Goal: Information Seeking & Learning: Find contact information

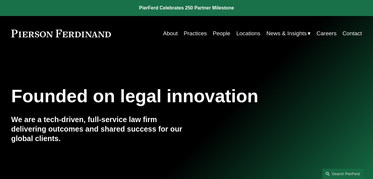
click at [201, 31] on link "Locations" at bounding box center [249, 33] width 24 height 11
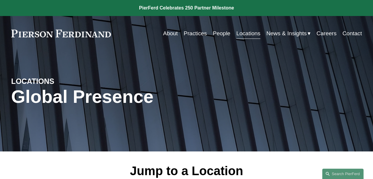
click at [223, 37] on link "People" at bounding box center [221, 33] width 17 height 11
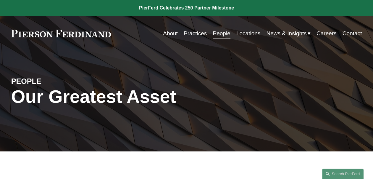
click at [200, 33] on link "Practices" at bounding box center [195, 33] width 23 height 11
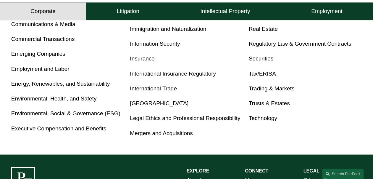
scroll to position [296, 0]
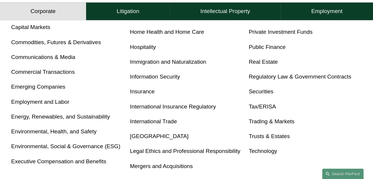
click at [164, 65] on link "Immigration and Naturalization" at bounding box center [168, 62] width 76 height 6
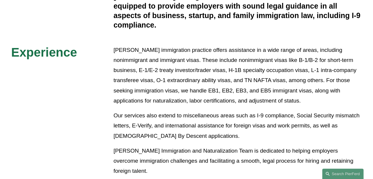
scroll to position [329, 0]
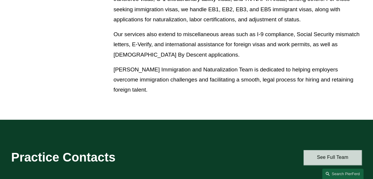
click at [316, 160] on link "See Full Team" at bounding box center [333, 157] width 59 height 15
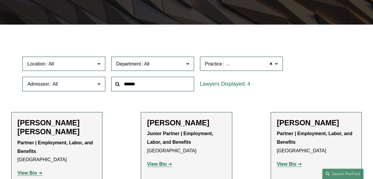
scroll to position [164, 0]
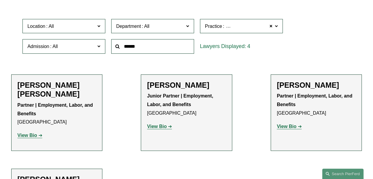
click at [53, 24] on span at bounding box center [49, 26] width 9 height 5
click at [0, 0] on link "[GEOGRAPHIC_DATA]" at bounding box center [0, 0] width 0 height 0
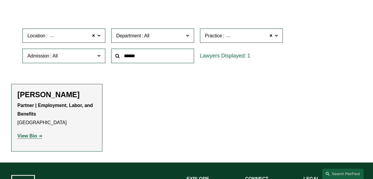
scroll to position [155, 0]
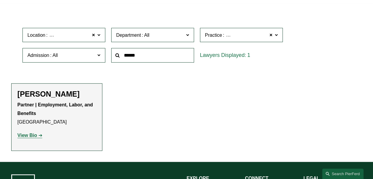
click at [63, 100] on div "Peter Finding Partner | Employment, Labor, and Benefits London View Bio Locatio…" at bounding box center [56, 116] width 79 height 55
click at [59, 98] on h2 "[PERSON_NAME]" at bounding box center [56, 93] width 79 height 9
click at [34, 131] on div "Partner | Employment, Labor, and Benefits London View Bio Location: London; Dep…" at bounding box center [56, 120] width 79 height 39
click at [34, 135] on strong "View Bio" at bounding box center [27, 135] width 20 height 5
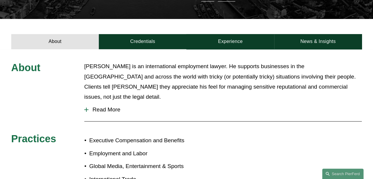
scroll to position [230, 0]
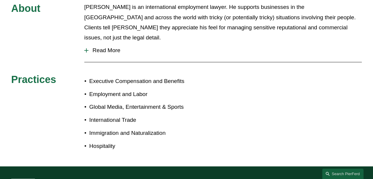
click at [106, 47] on span "Read More" at bounding box center [226, 50] width 274 height 7
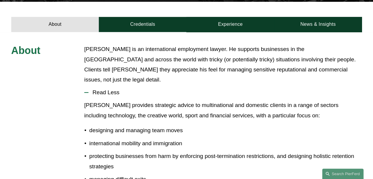
scroll to position [164, 0]
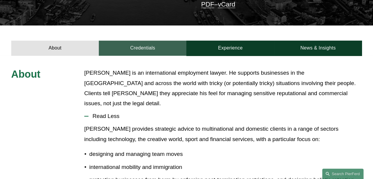
click at [146, 41] on link "Credentials" at bounding box center [143, 48] width 88 height 15
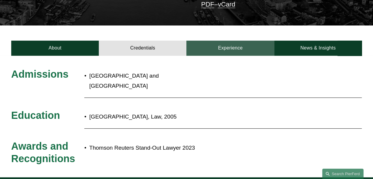
click at [222, 42] on link "Experience" at bounding box center [231, 48] width 88 height 15
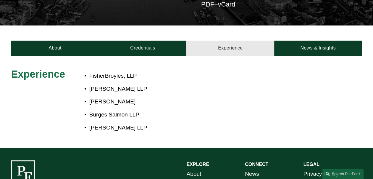
click at [274, 41] on link "Experience" at bounding box center [231, 48] width 88 height 15
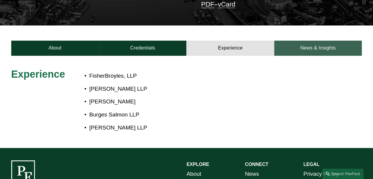
click at [326, 41] on link "News & Insights" at bounding box center [319, 48] width 88 height 15
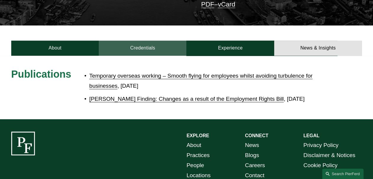
click at [163, 41] on link "Credentials" at bounding box center [143, 48] width 88 height 15
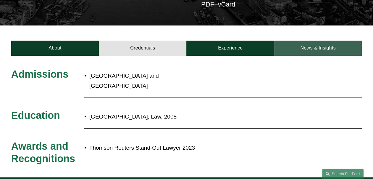
click at [319, 41] on link "News & Insights" at bounding box center [319, 48] width 88 height 15
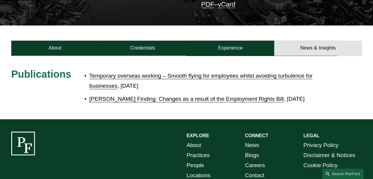
click at [129, 73] on link "Temporary overseas working – Smooth flying for employees whilst avoiding turbul…" at bounding box center [201, 81] width 224 height 16
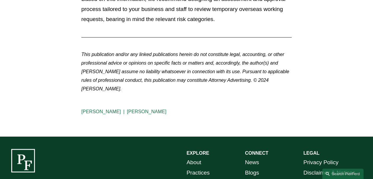
scroll to position [921, 0]
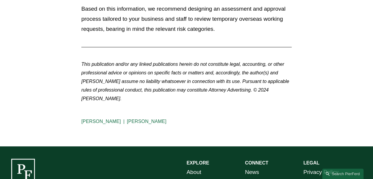
click at [141, 119] on link "[PERSON_NAME]" at bounding box center [147, 121] width 40 height 5
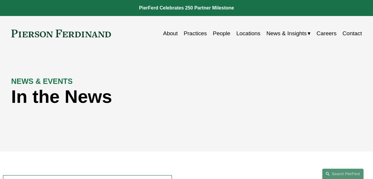
click at [214, 37] on link "People" at bounding box center [221, 33] width 17 height 11
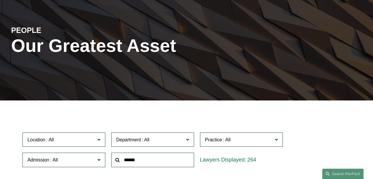
scroll to position [99, 0]
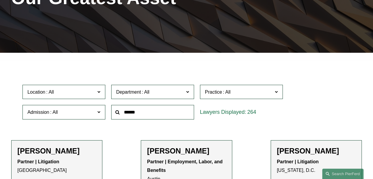
click at [181, 107] on input "text" at bounding box center [152, 112] width 83 height 15
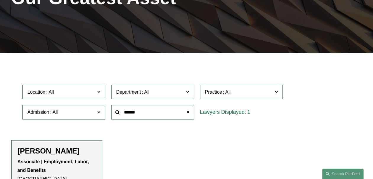
type input "******"
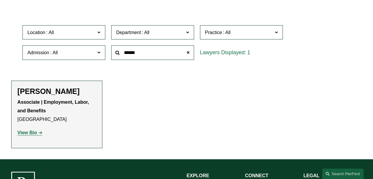
scroll to position [164, 0]
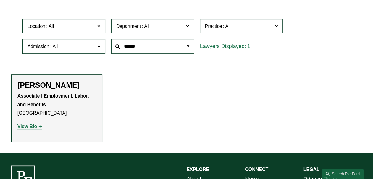
click at [24, 84] on h2 "[PERSON_NAME]" at bounding box center [56, 85] width 79 height 9
click at [27, 129] on strong "View Bio" at bounding box center [27, 126] width 20 height 5
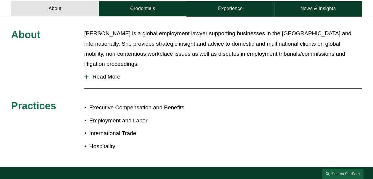
scroll to position [263, 0]
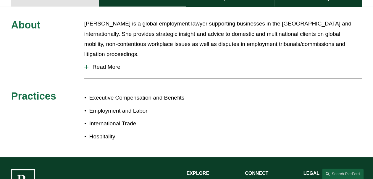
click at [103, 78] on hr at bounding box center [223, 78] width 278 height 0
click at [104, 64] on span "Read More" at bounding box center [226, 67] width 274 height 7
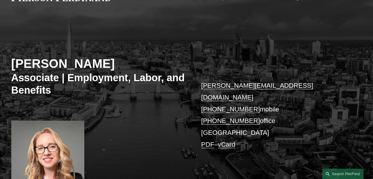
scroll to position [33, 0]
